Goal: Task Accomplishment & Management: Use online tool/utility

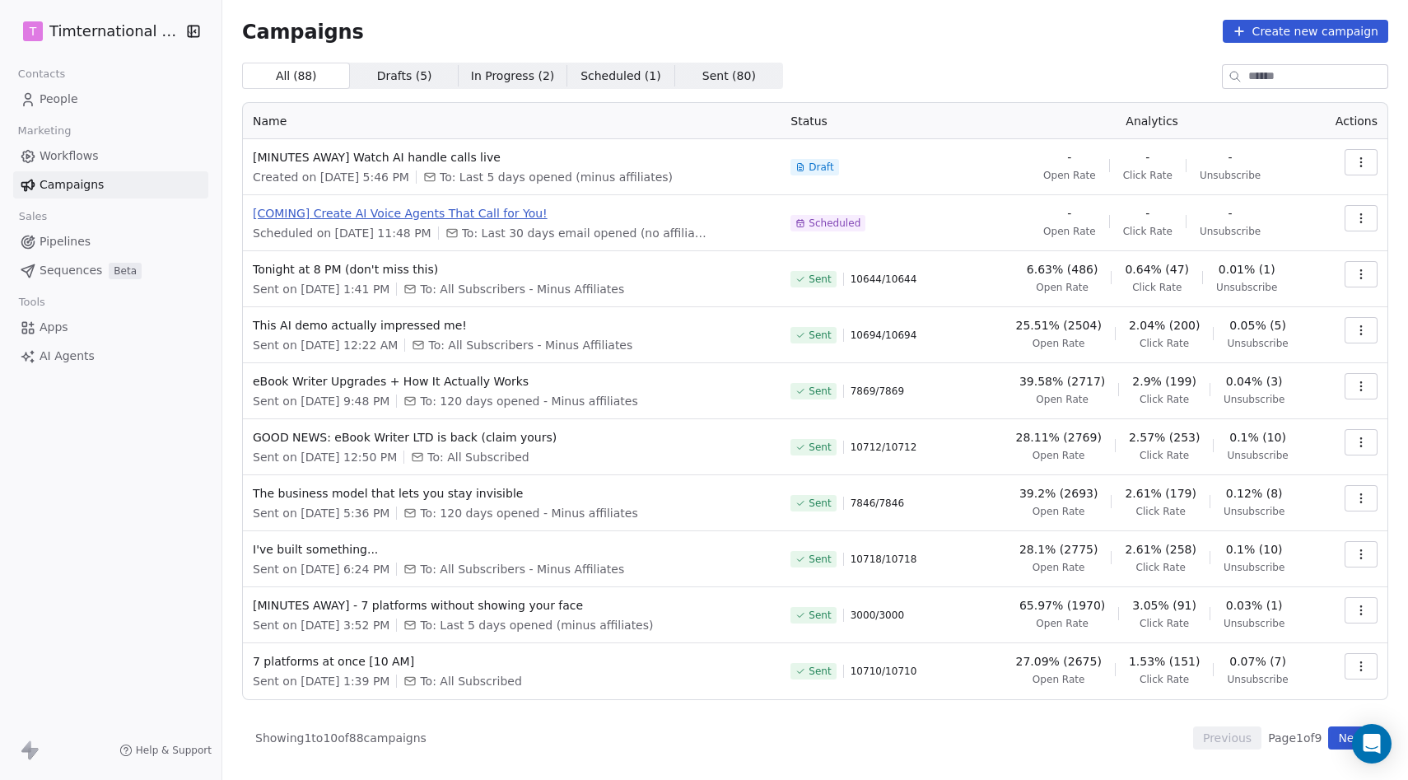
click at [502, 208] on span "[COMING] Create AI Voice Agents That Call for You!" at bounding box center [512, 213] width 518 height 16
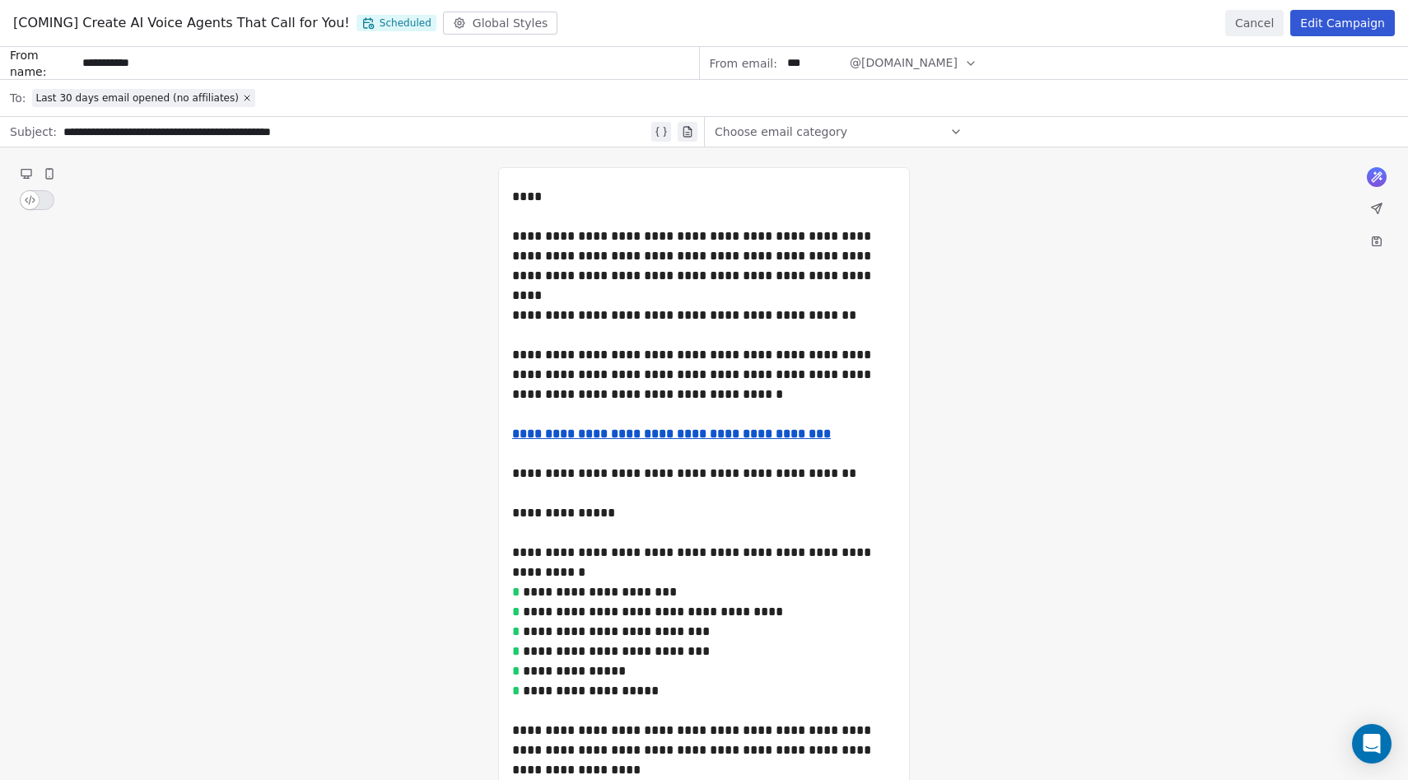
click at [1335, 24] on button "Edit Campaign" at bounding box center [1342, 23] width 105 height 26
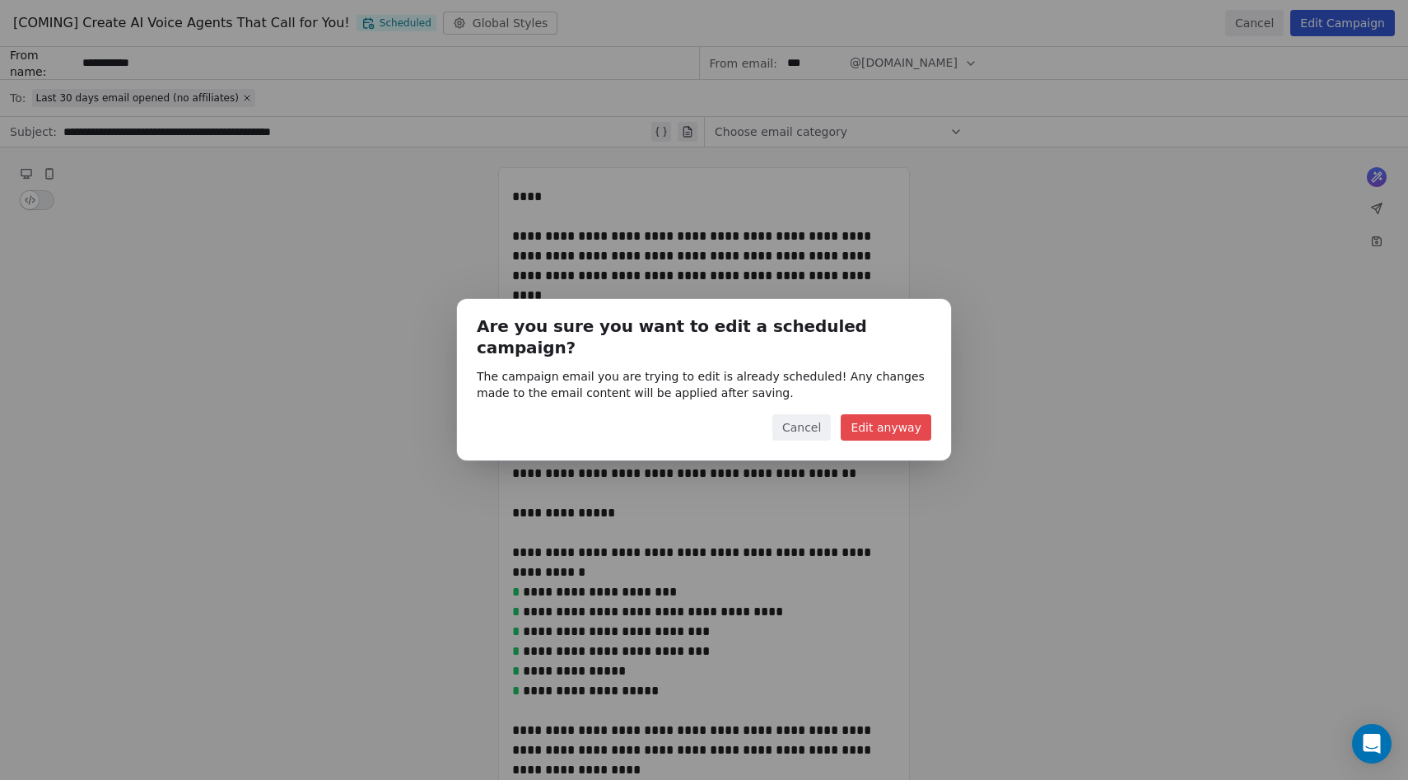
click at [881, 423] on button "Edit anyway" at bounding box center [886, 427] width 91 height 26
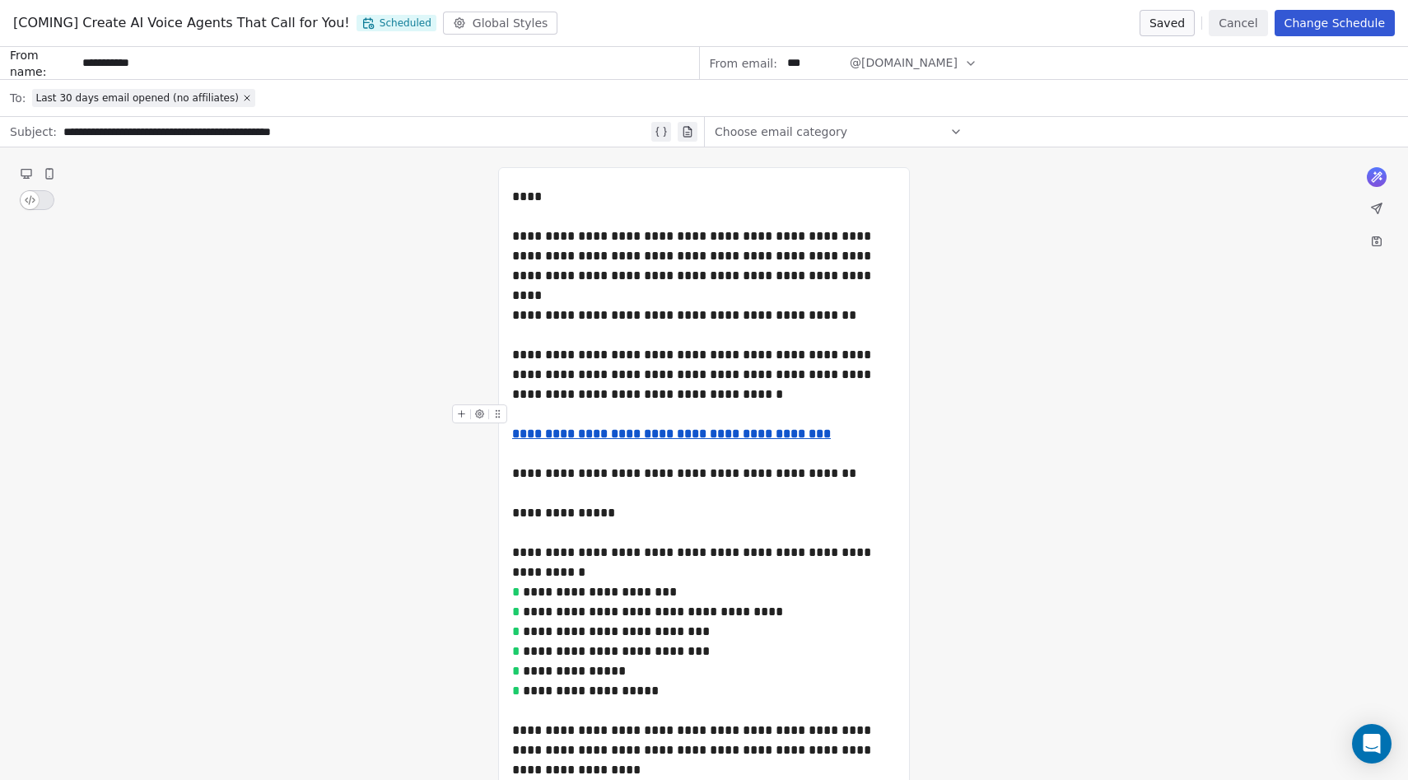
click at [1240, 26] on button "Cancel" at bounding box center [1238, 23] width 58 height 26
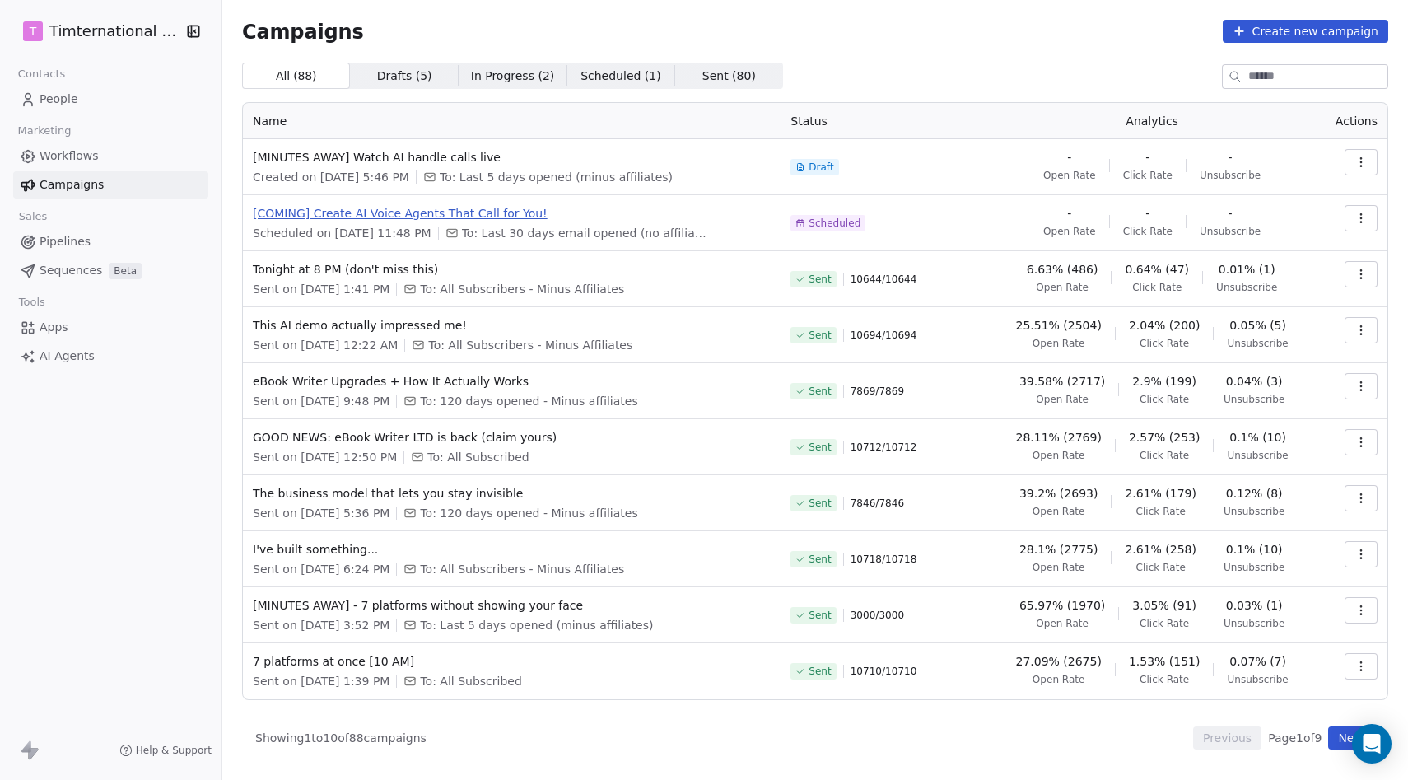
click at [506, 214] on span "[COMING] Create AI Voice Agents That Call for You!" at bounding box center [512, 213] width 518 height 16
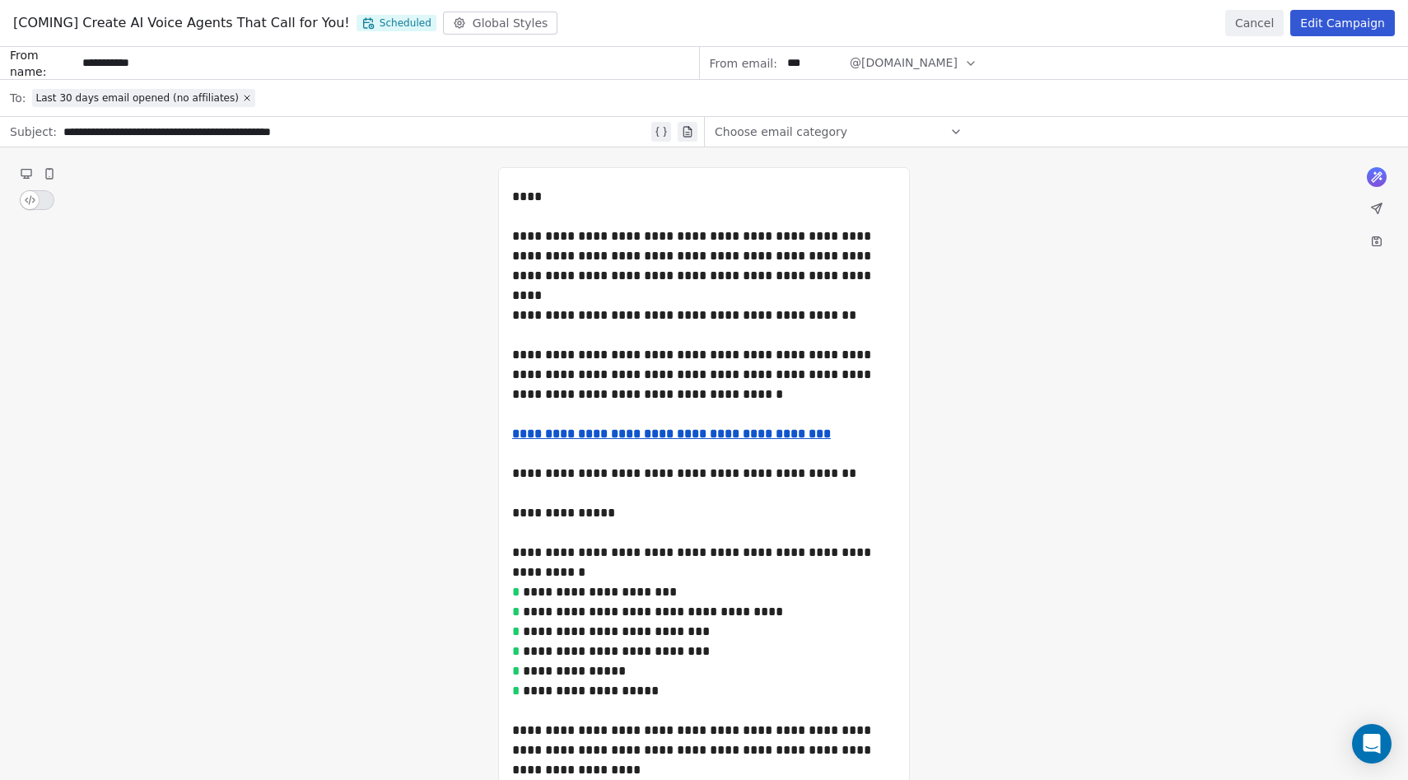
click at [1270, 20] on button "Cancel" at bounding box center [1254, 23] width 58 height 26
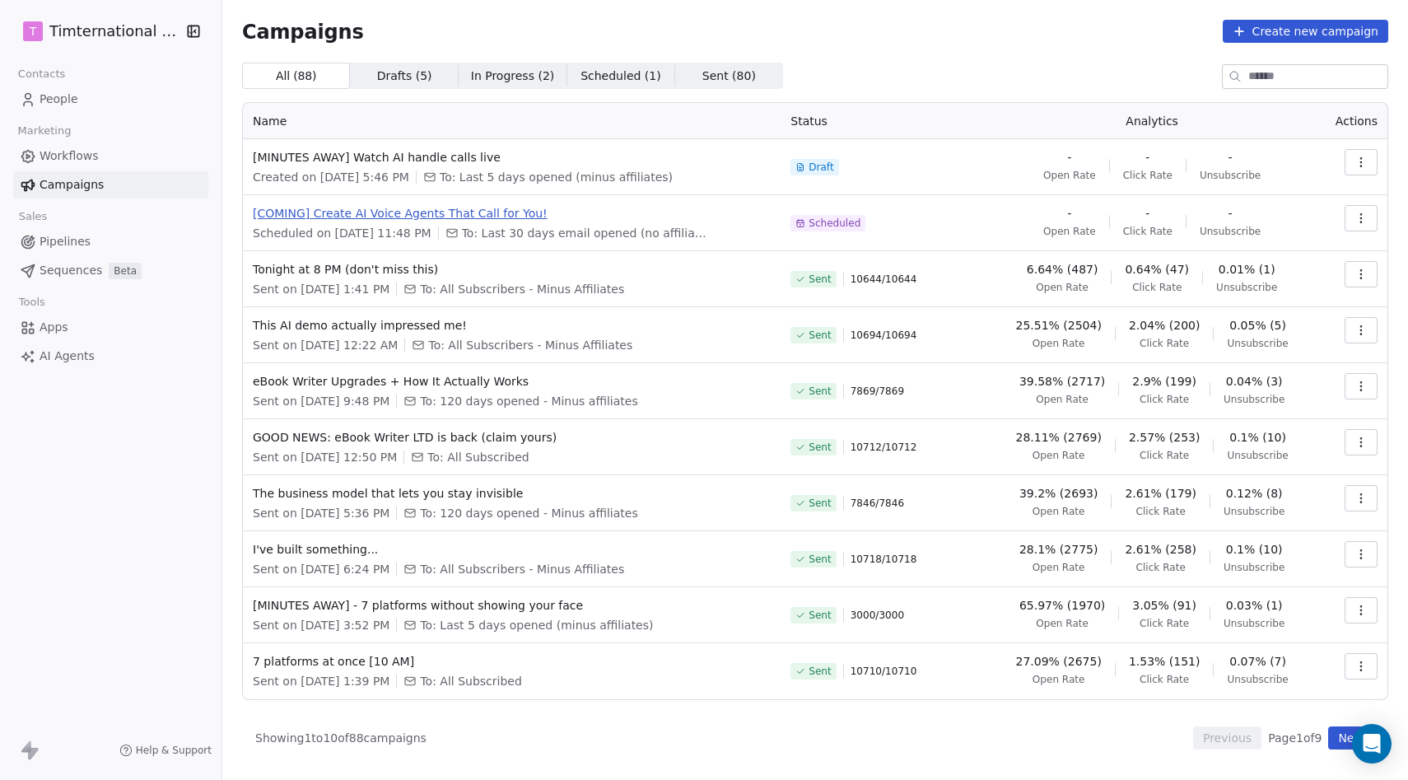
click at [478, 219] on span "[COMING] Create AI Voice Agents That Call for You!" at bounding box center [512, 213] width 518 height 16
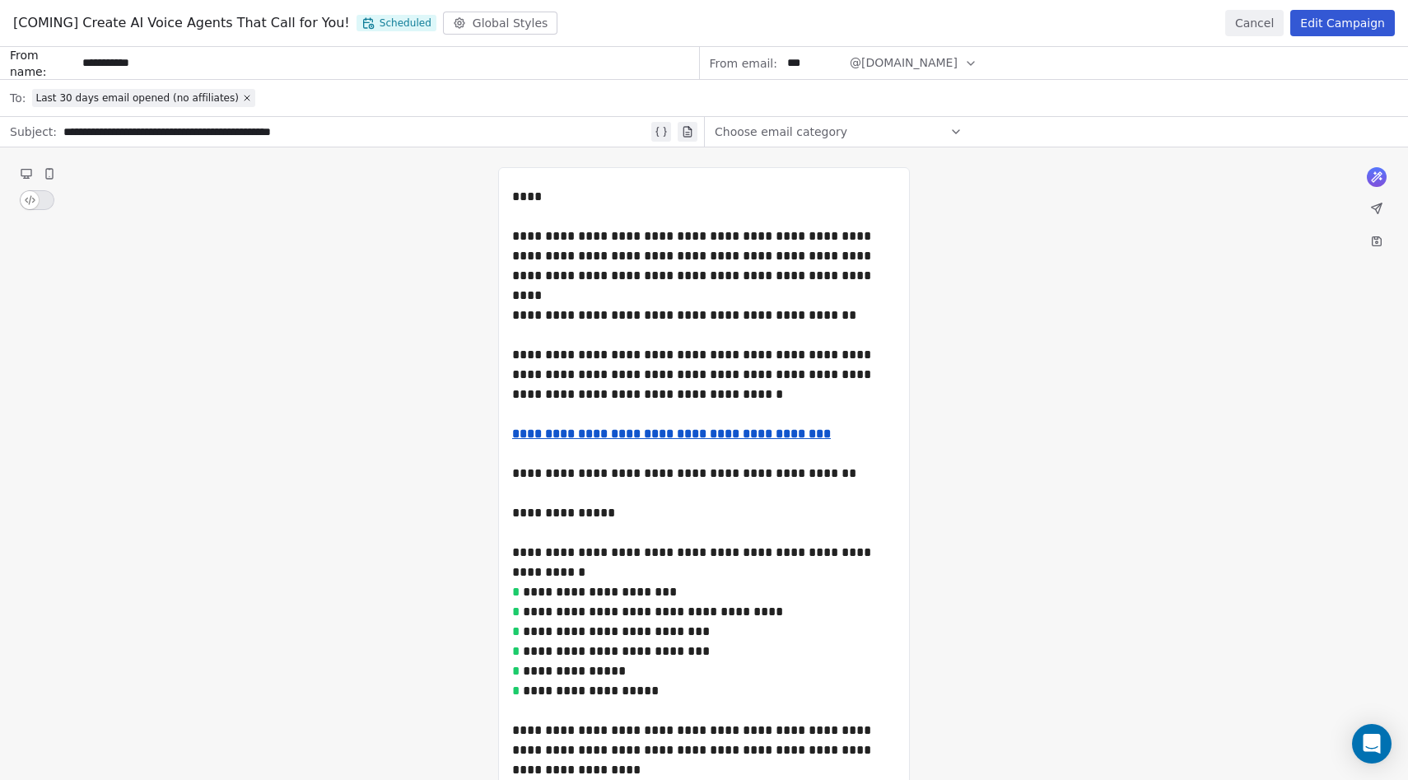
click at [1332, 25] on button "Edit Campaign" at bounding box center [1342, 23] width 105 height 26
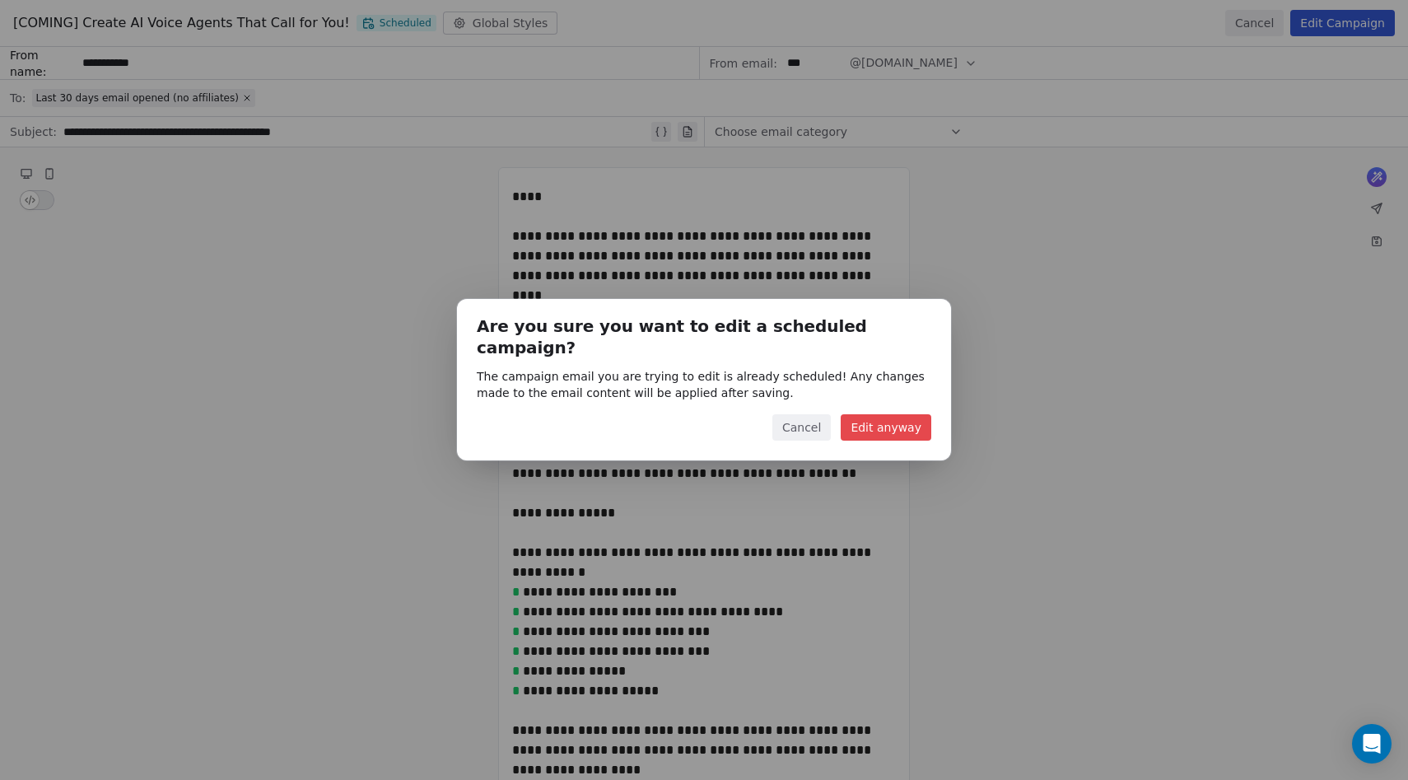
click at [914, 414] on button "Edit anyway" at bounding box center [886, 427] width 91 height 26
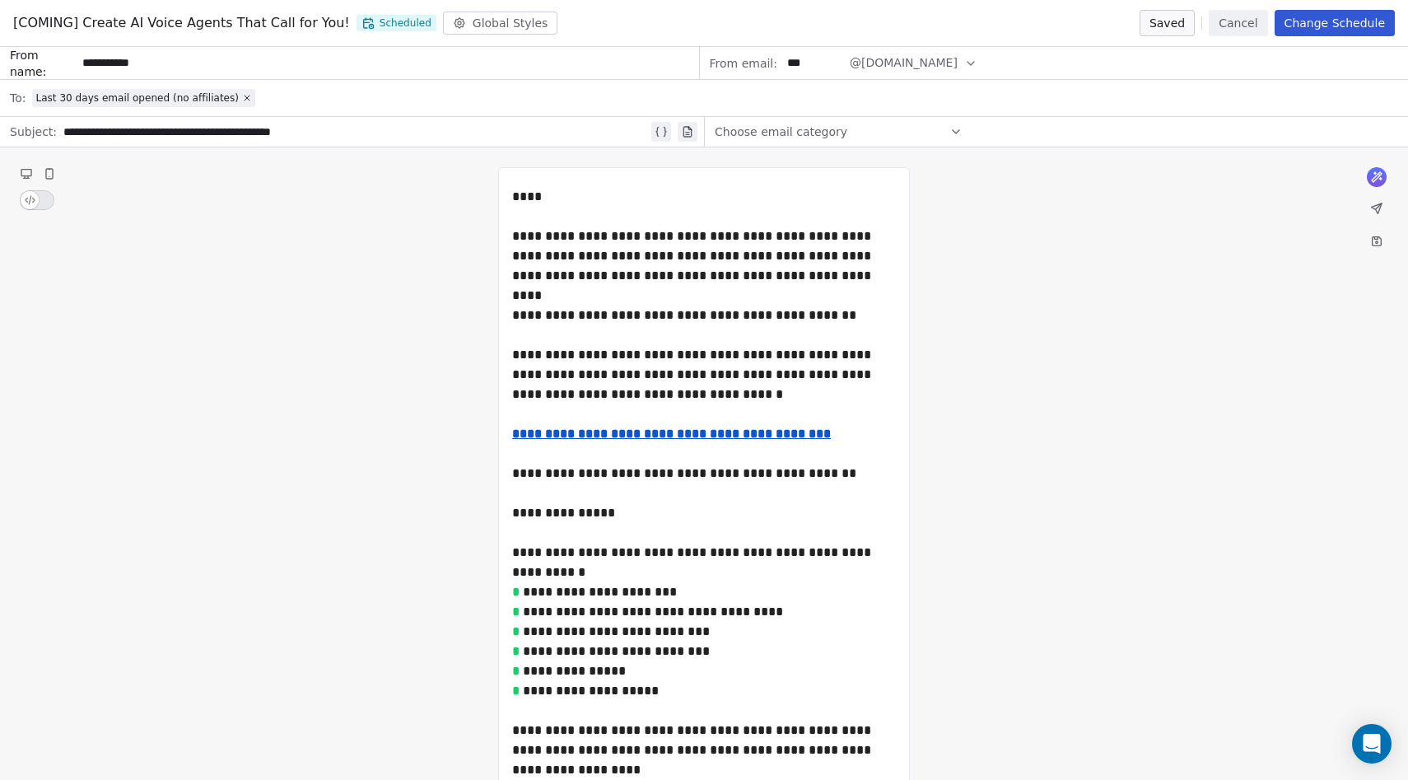
click at [1332, 27] on button "Change Schedule" at bounding box center [1335, 23] width 120 height 26
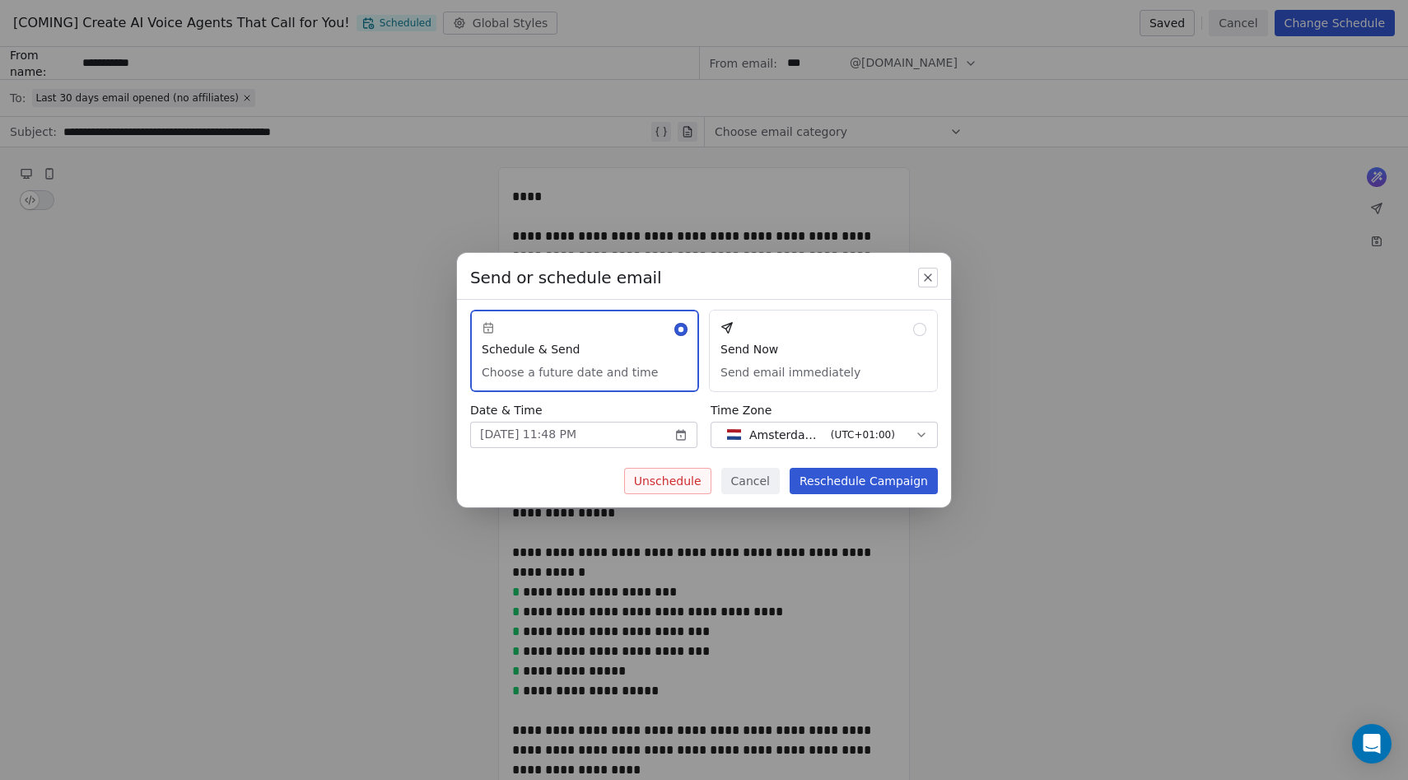
click at [692, 480] on button "Unschedule" at bounding box center [667, 481] width 87 height 26
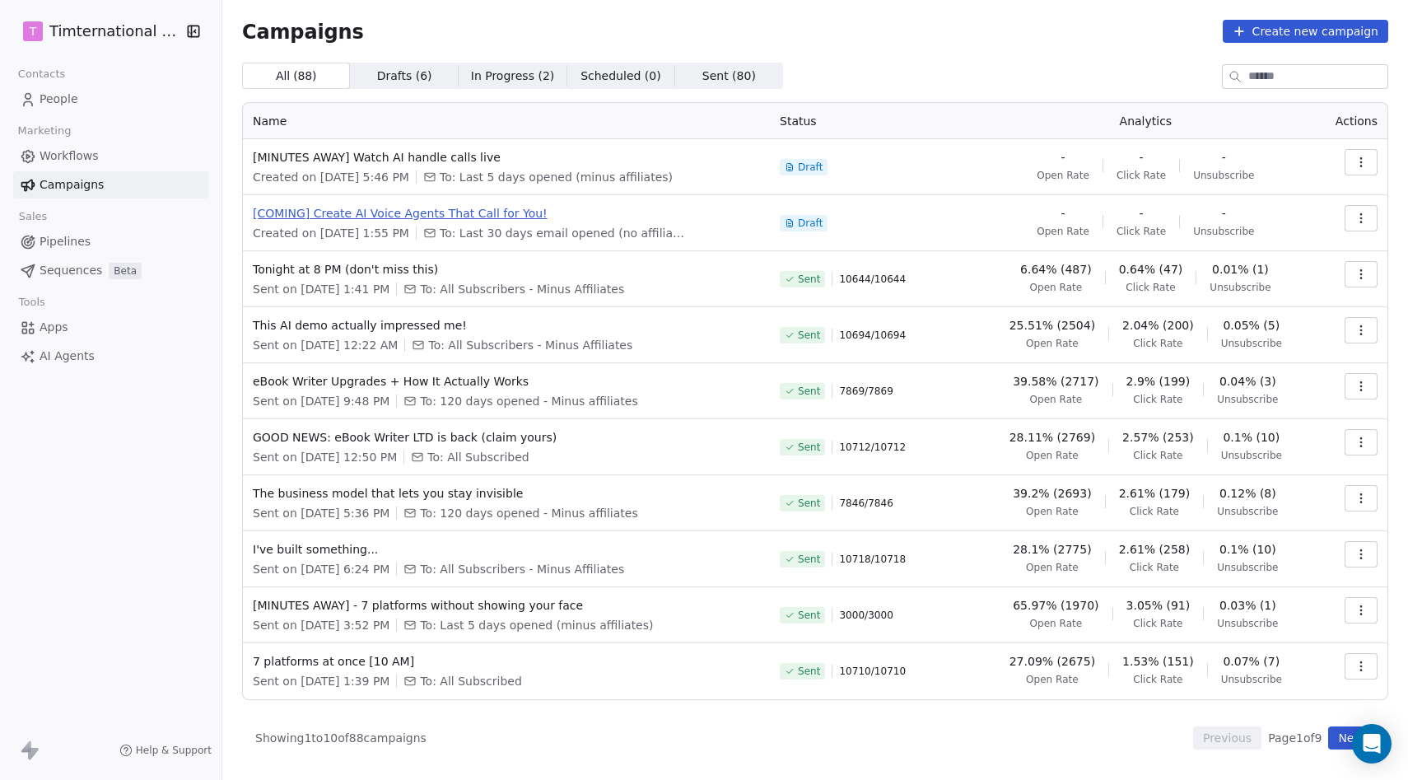
click at [426, 212] on span "[COMING] Create AI Voice Agents That Call for You!" at bounding box center [506, 213] width 507 height 16
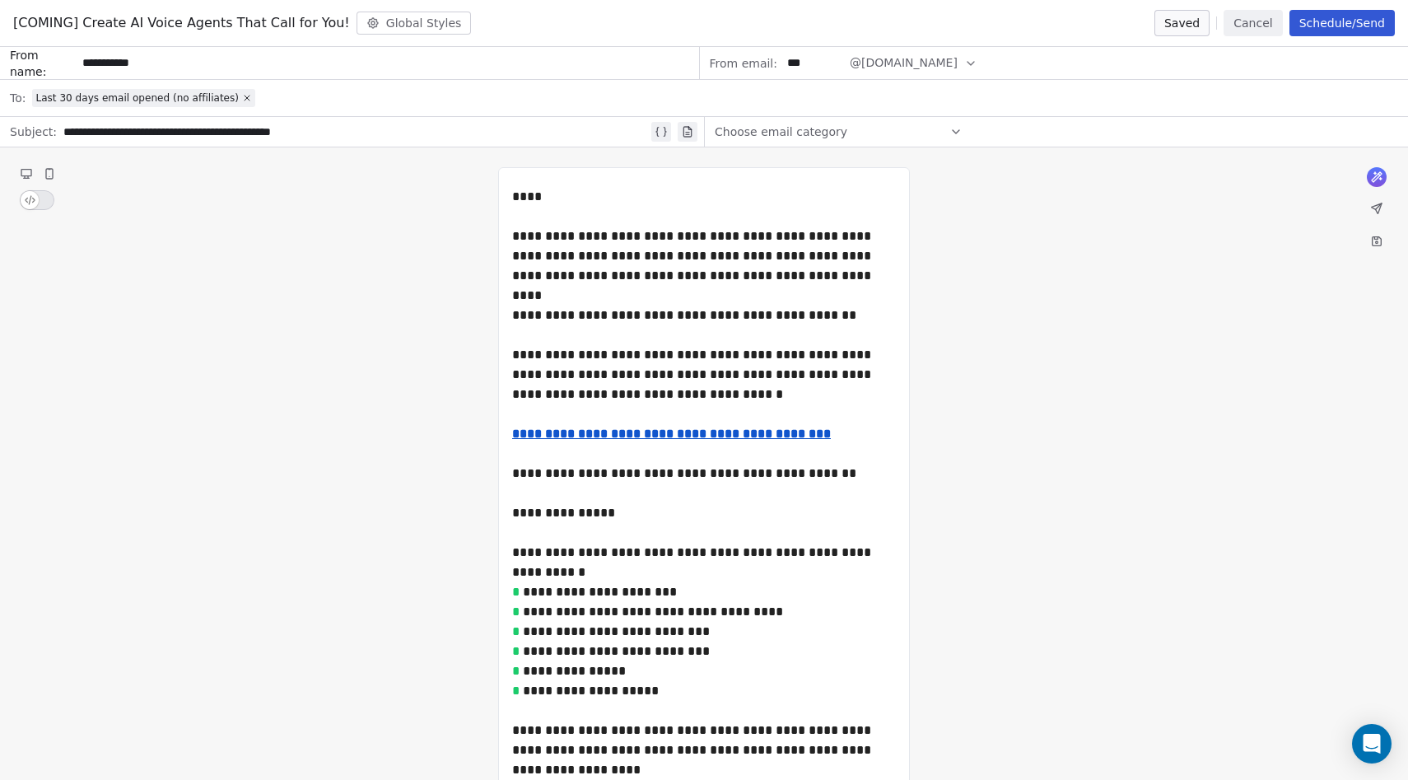
click at [1331, 21] on button "Schedule/Send" at bounding box center [1342, 23] width 105 height 26
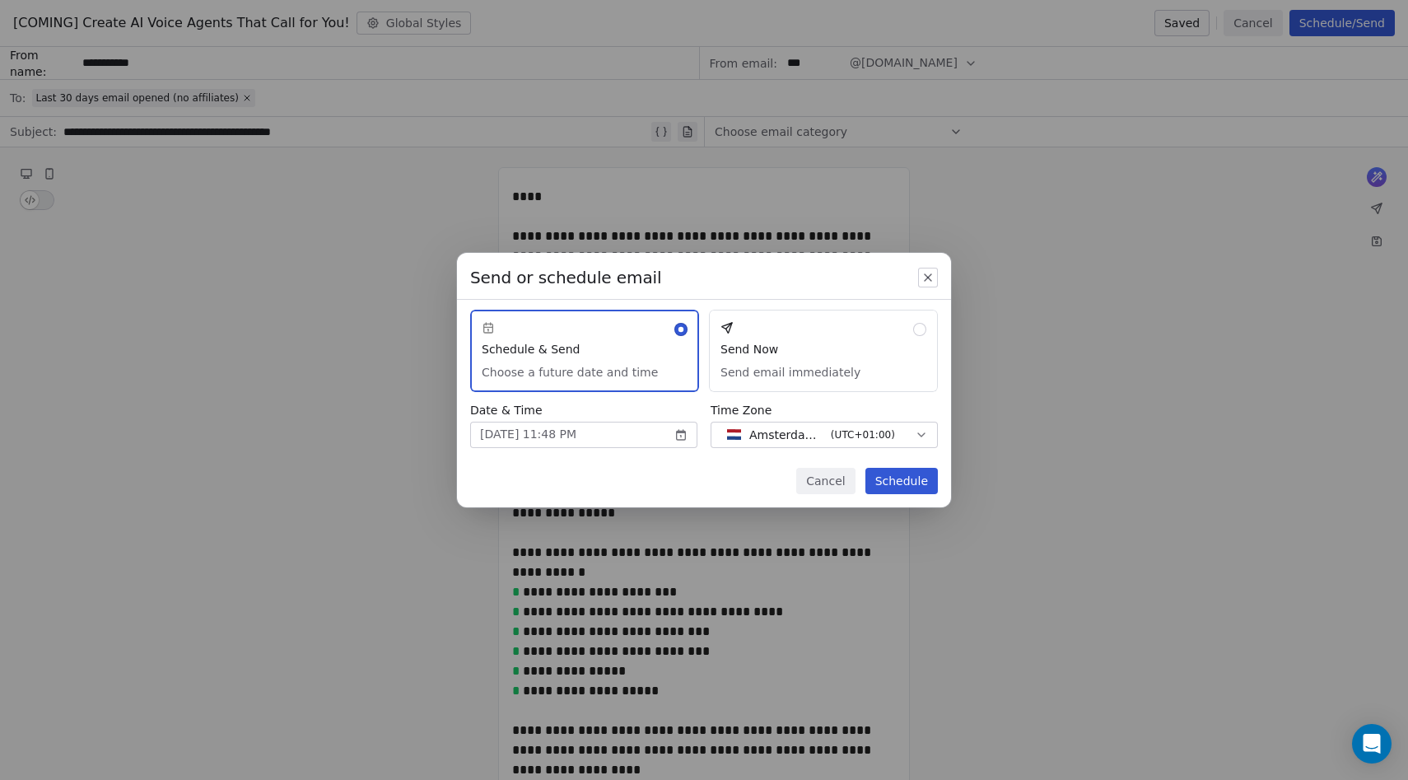
click at [908, 478] on button "Schedule" at bounding box center [902, 481] width 72 height 26
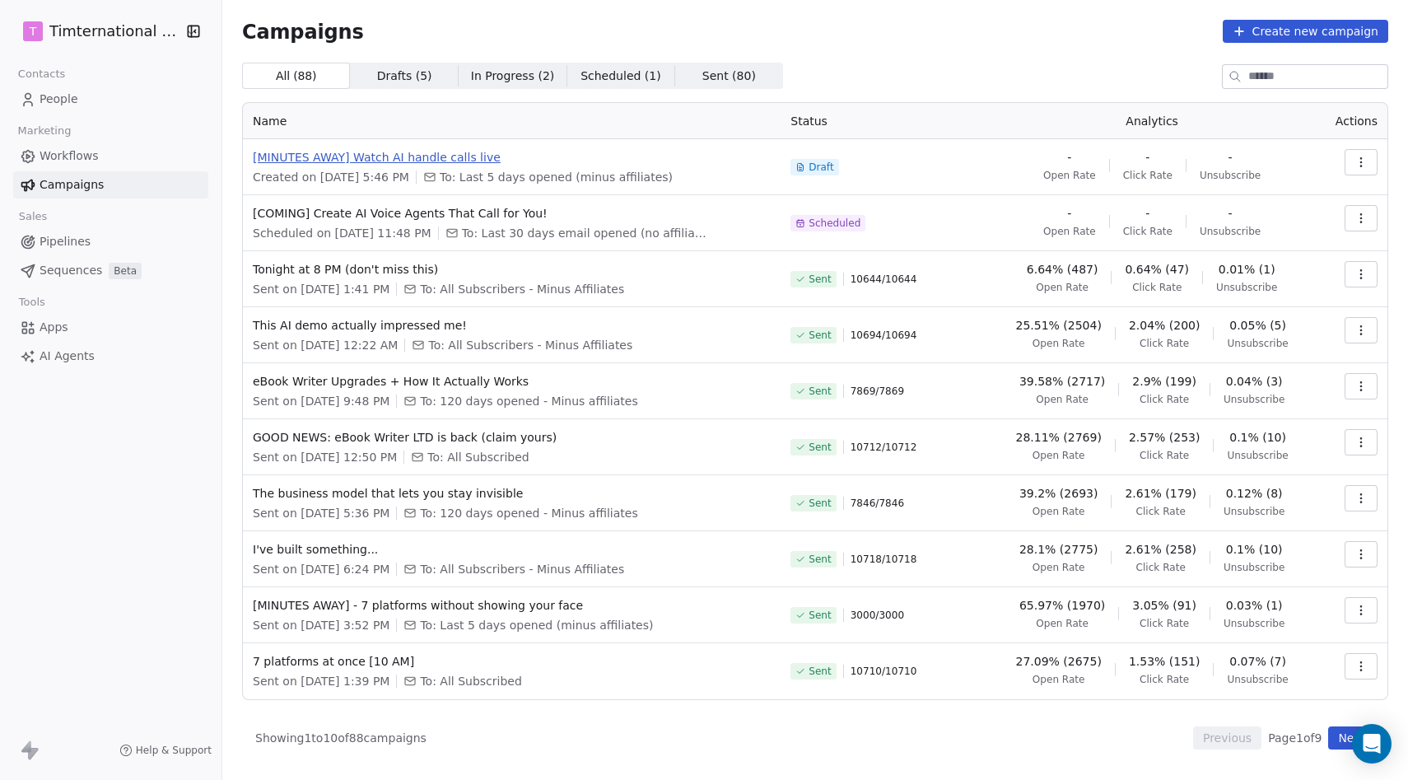
click at [441, 156] on span "[MINUTES AWAY] Watch AI handle calls live" at bounding box center [512, 157] width 518 height 16
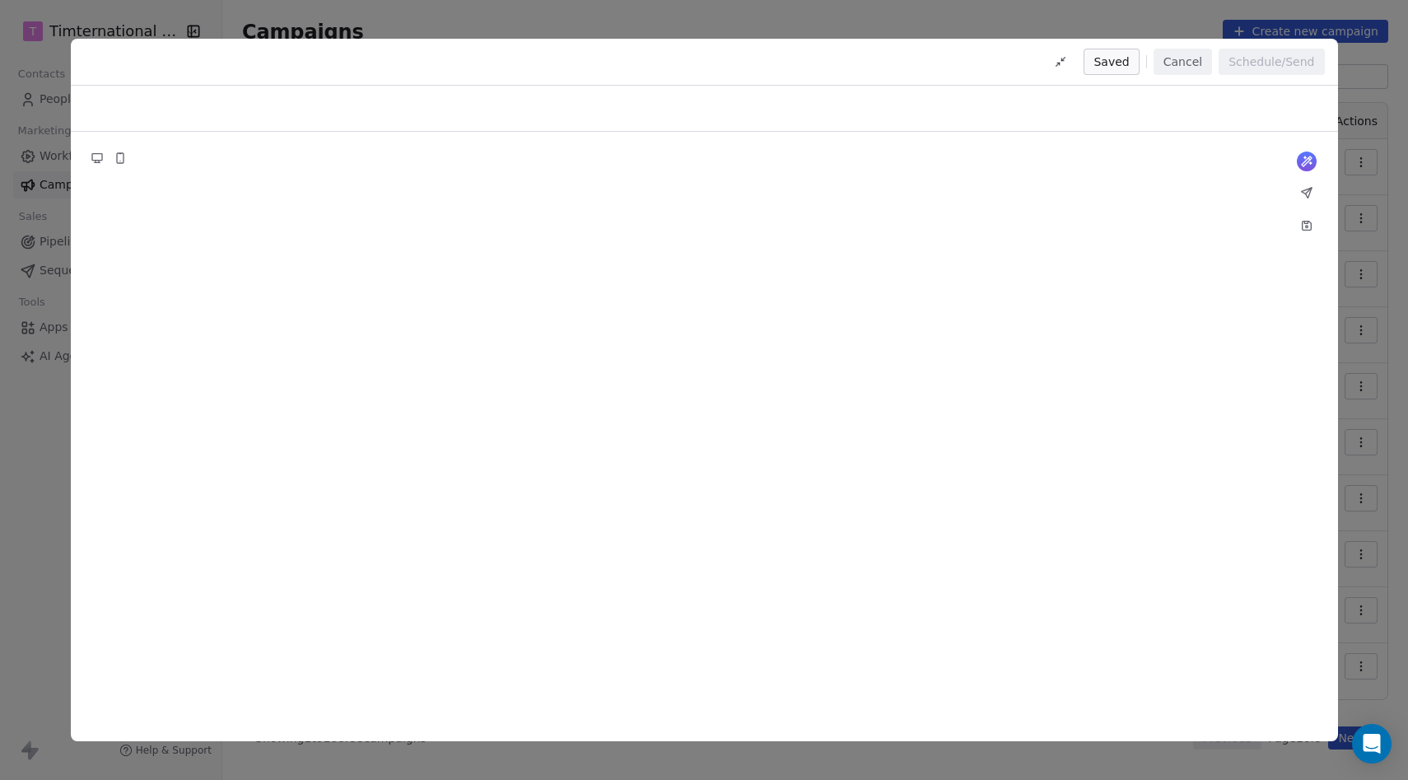
click at [1199, 63] on button "Cancel" at bounding box center [1183, 62] width 58 height 26
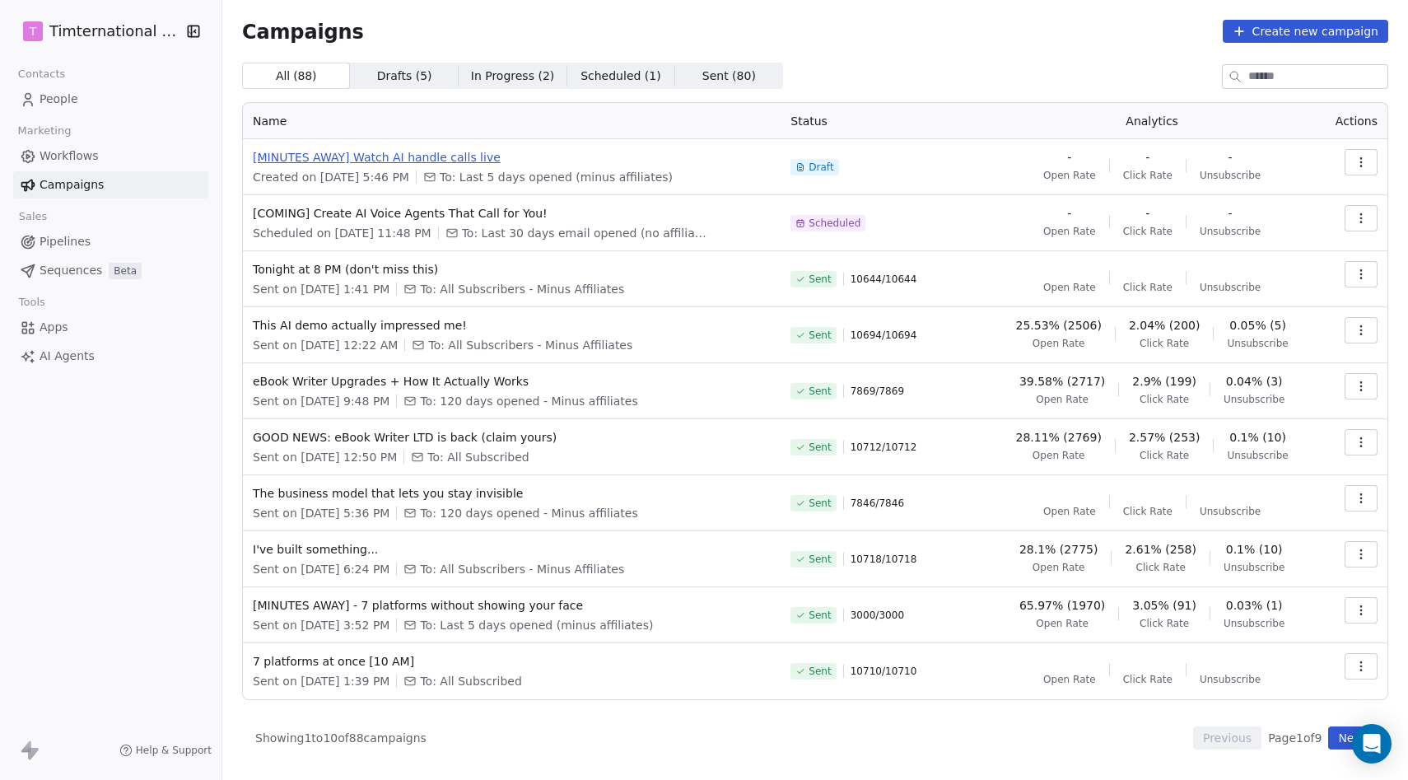
click at [444, 154] on span "[MINUTES AWAY] Watch AI handle calls live" at bounding box center [512, 157] width 518 height 16
click at [433, 155] on span "[MINUTES AWAY] Watch AI handle calls live" at bounding box center [512, 157] width 518 height 16
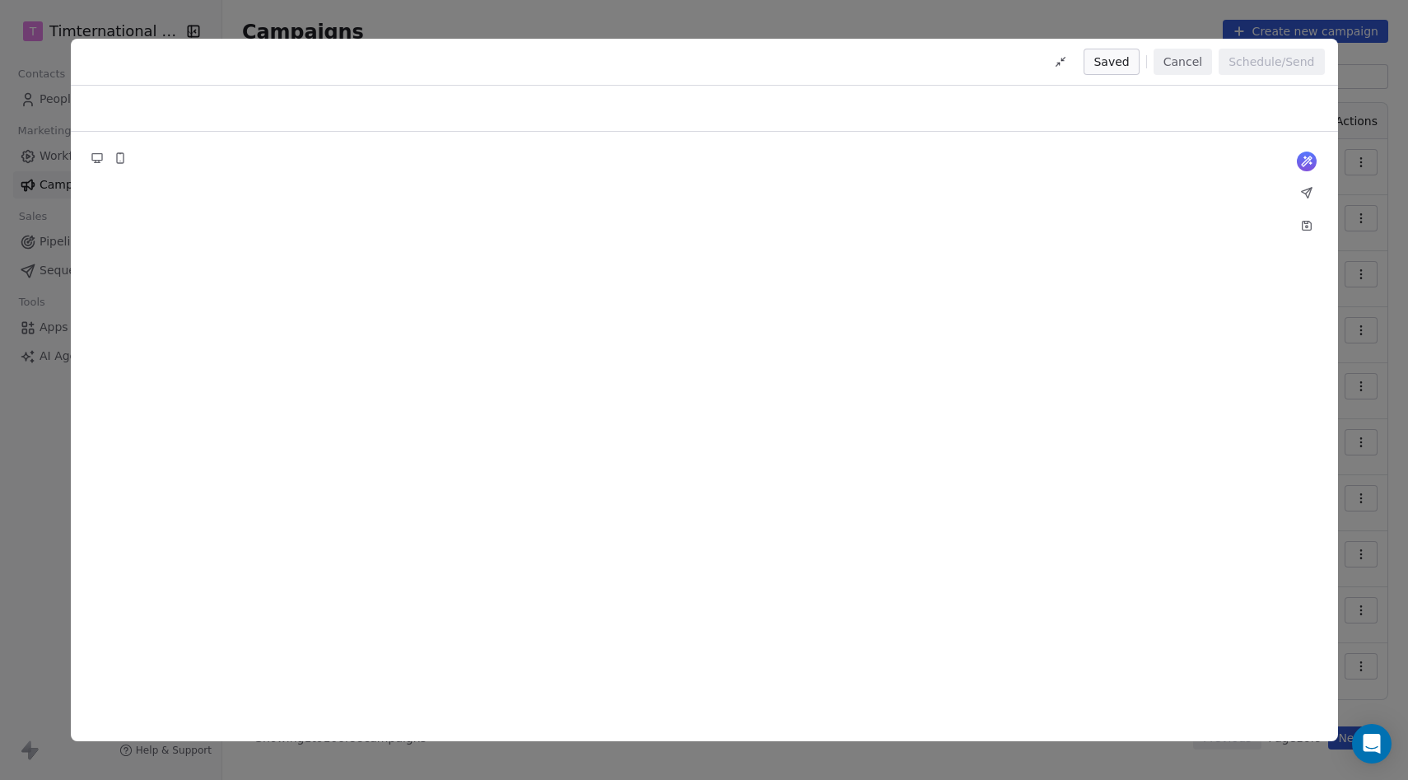
click at [899, 247] on div at bounding box center [704, 426] width 494 height 549
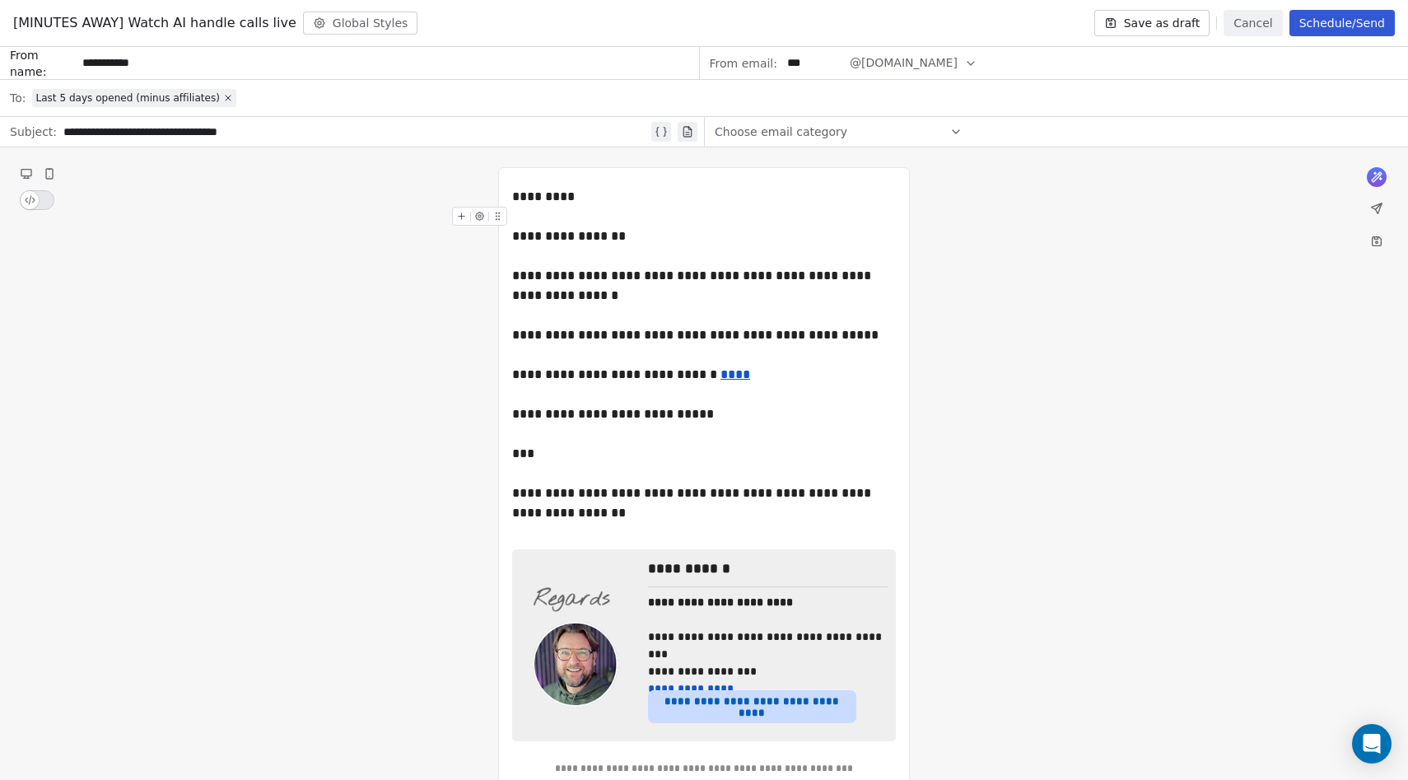
click at [1253, 21] on button "Cancel" at bounding box center [1253, 23] width 58 height 26
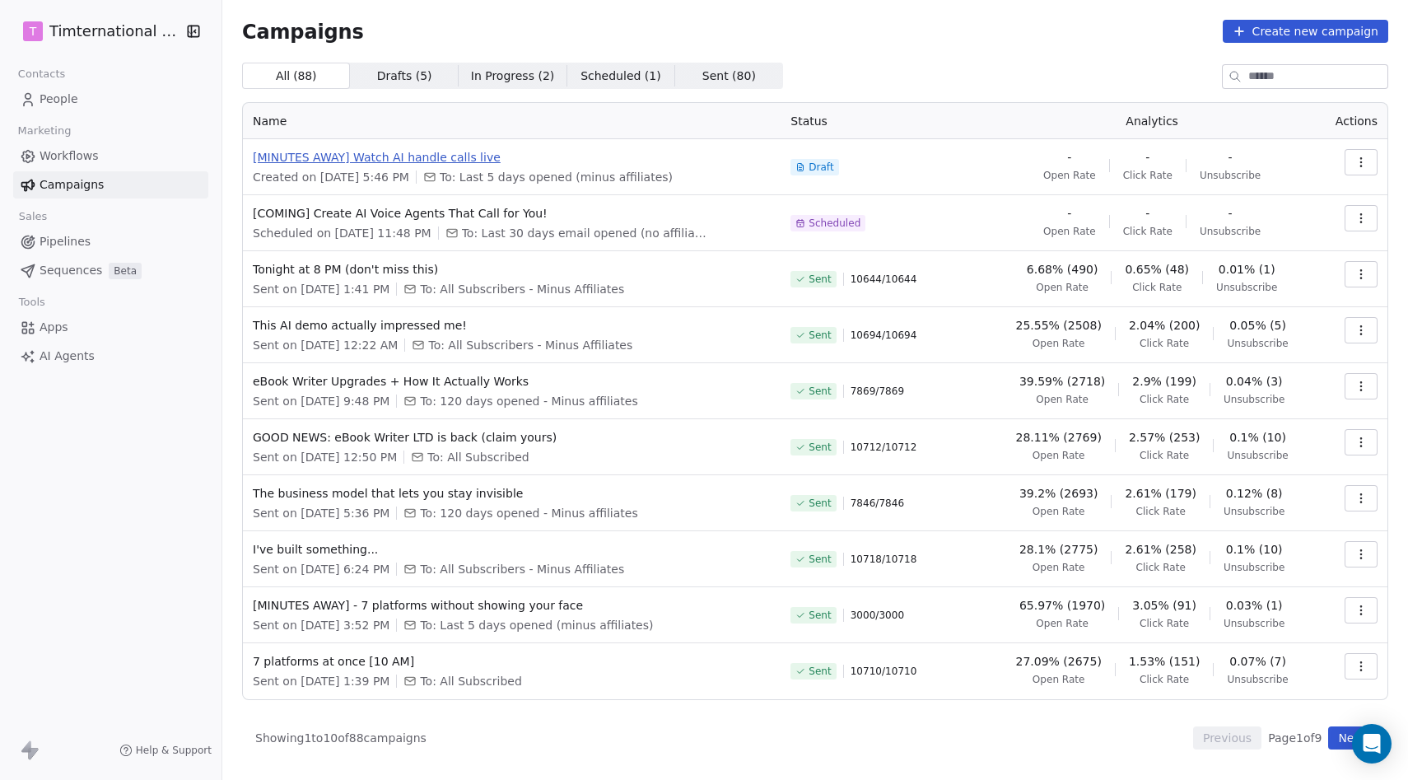
click at [435, 157] on span "[MINUTES AWAY] Watch AI handle calls live" at bounding box center [512, 157] width 518 height 16
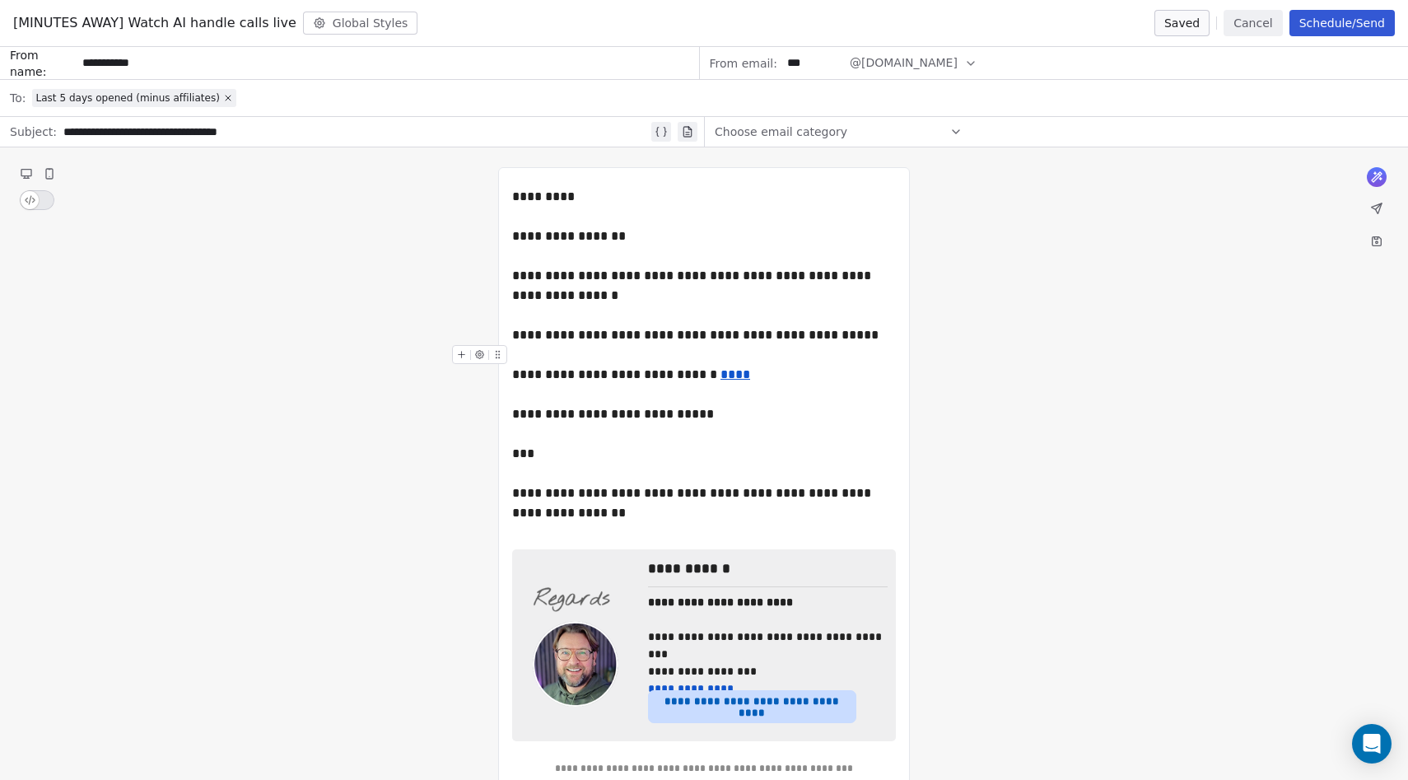
click at [1263, 29] on button "Cancel" at bounding box center [1253, 23] width 58 height 26
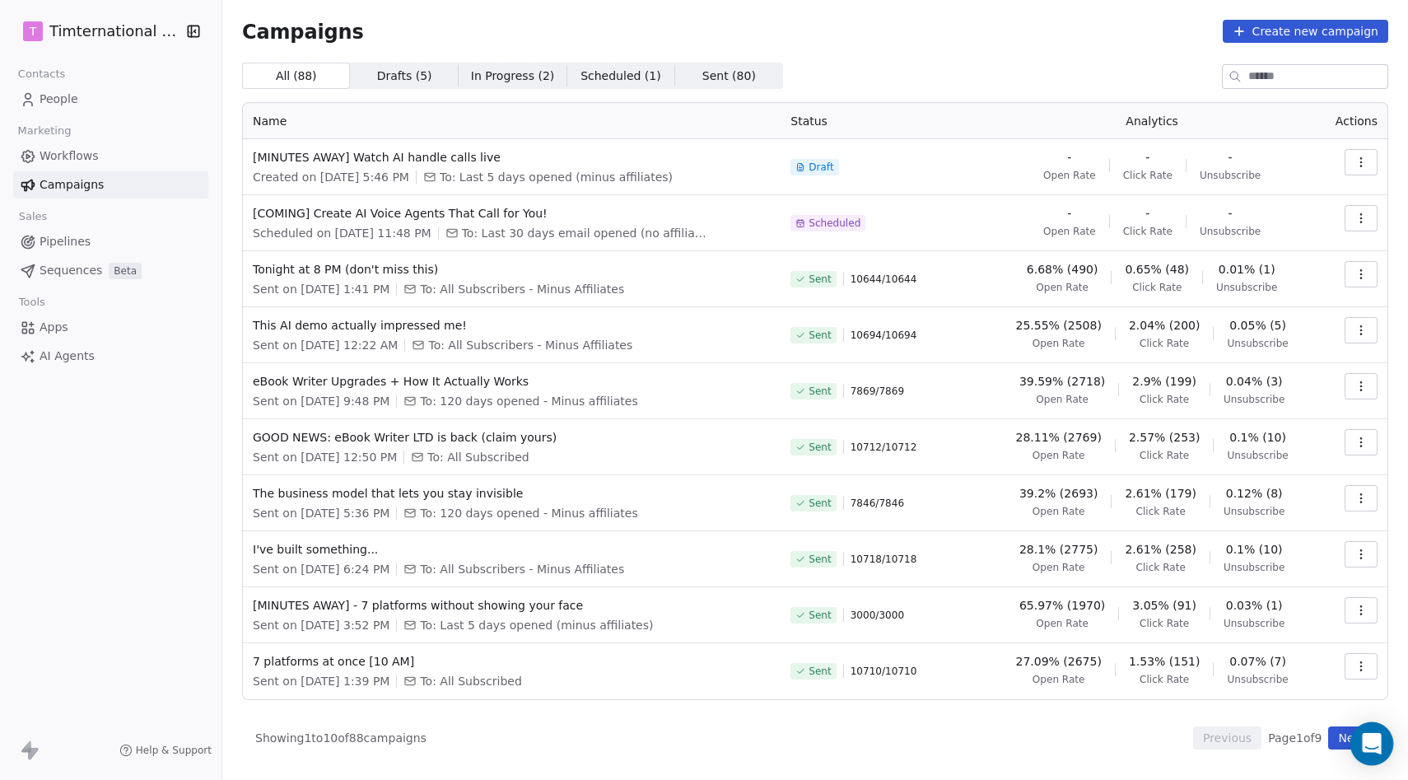
click at [1366, 748] on icon "Open Intercom Messenger" at bounding box center [1371, 743] width 19 height 21
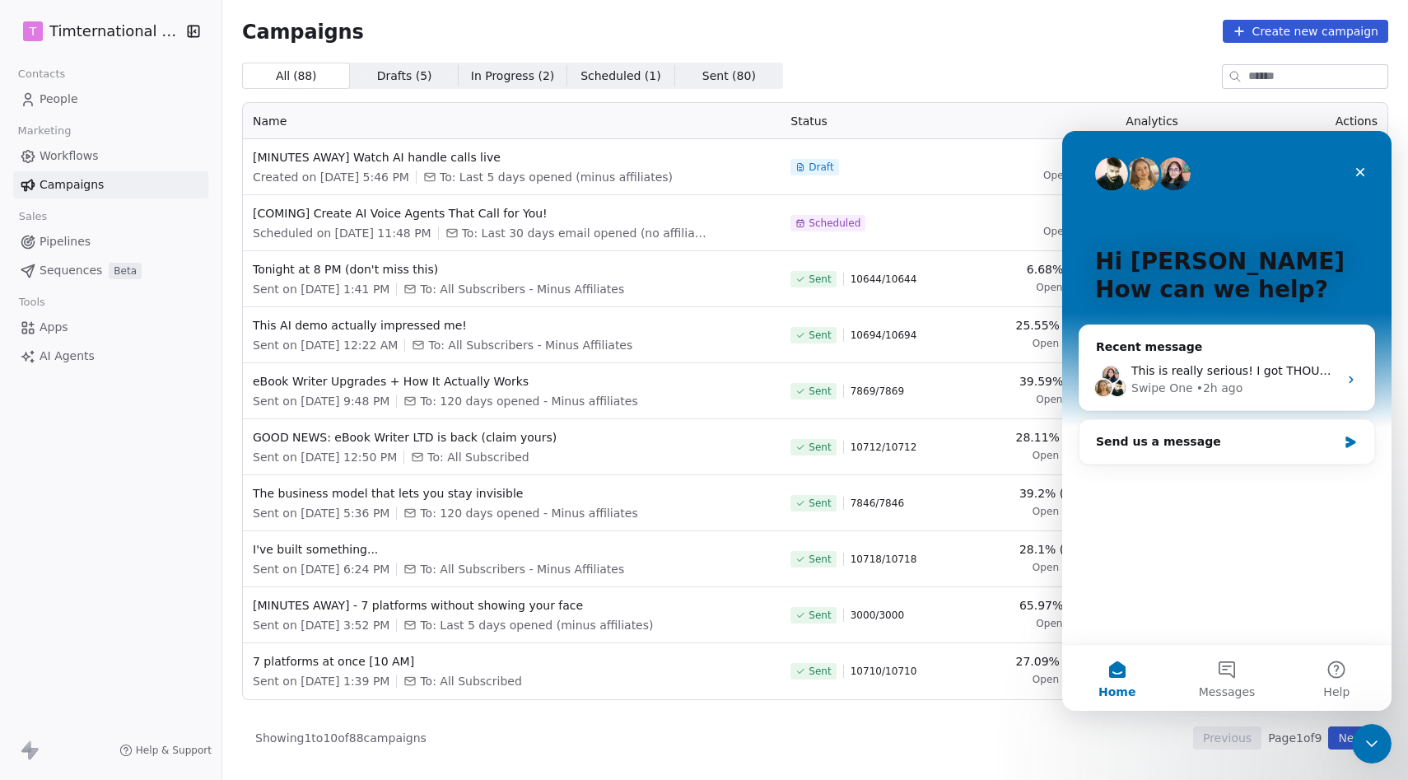
click at [1155, 32] on div "Campaigns Create new campaign" at bounding box center [815, 31] width 1146 height 23
click at [1366, 745] on icon "Close Intercom Messenger" at bounding box center [1370, 741] width 20 height 20
